Goal: Find specific page/section: Find specific page/section

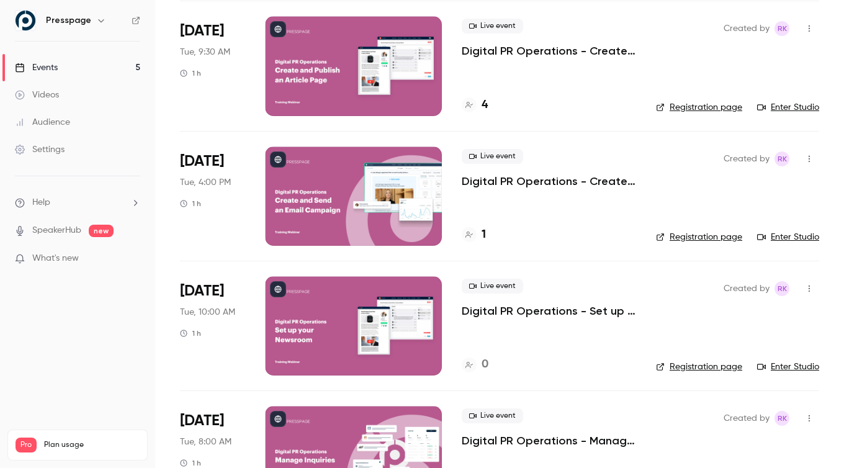
scroll to position [280, 0]
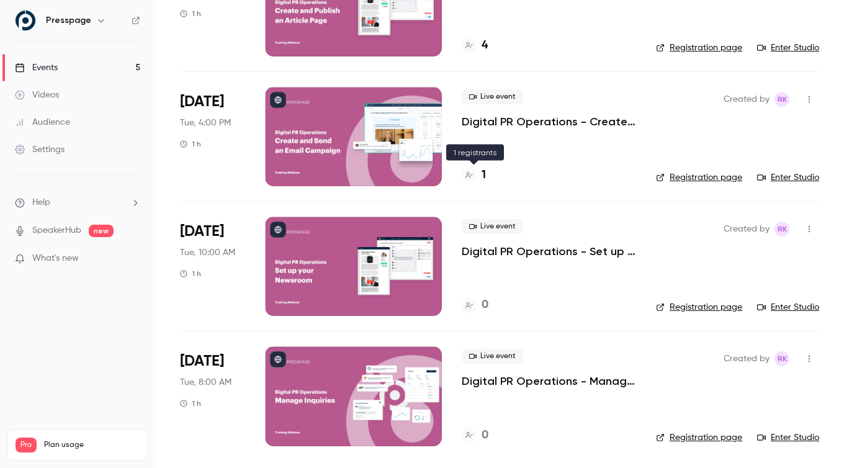
click at [480, 174] on div "1" at bounding box center [474, 175] width 24 height 17
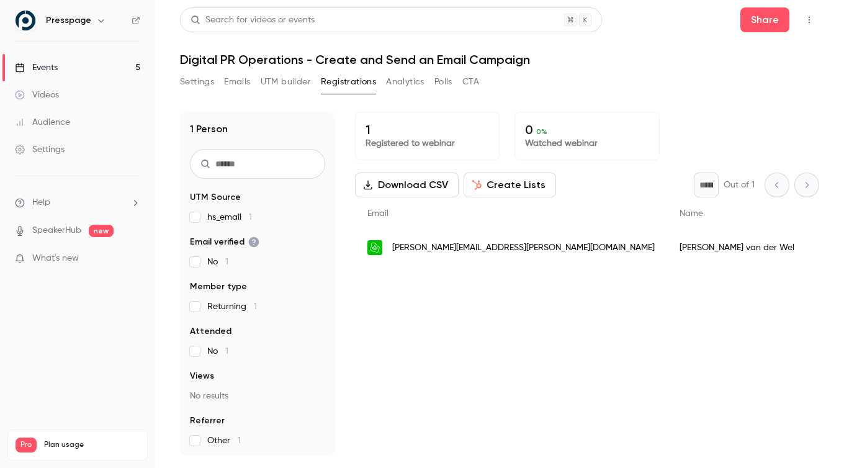
click at [112, 60] on link "Events 5" at bounding box center [77, 67] width 155 height 27
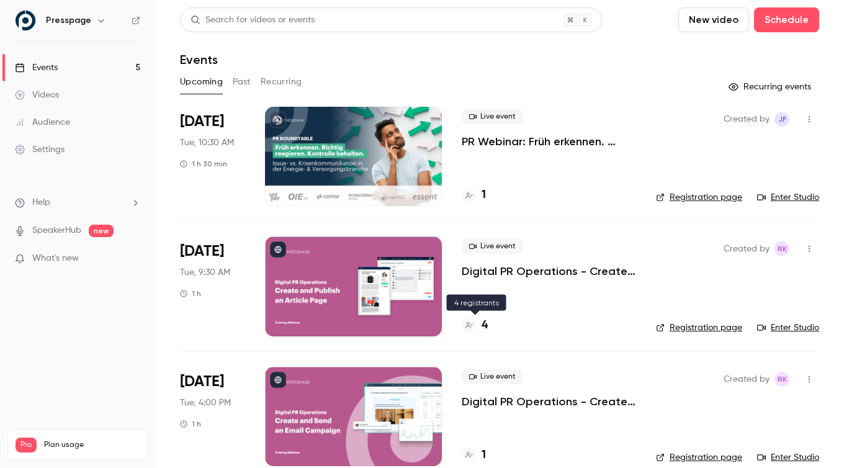
click at [485, 323] on h4 "4" at bounding box center [485, 325] width 6 height 17
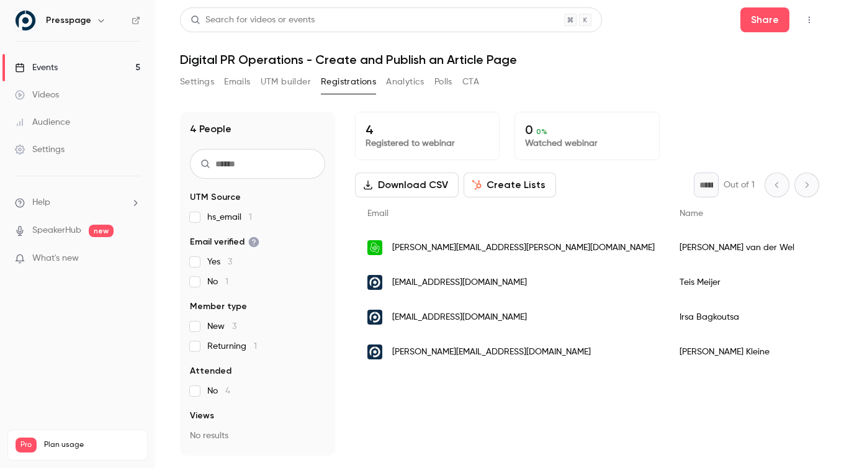
click at [40, 65] on div "Events" at bounding box center [36, 67] width 43 height 12
